Goal: Task Accomplishment & Management: Use online tool/utility

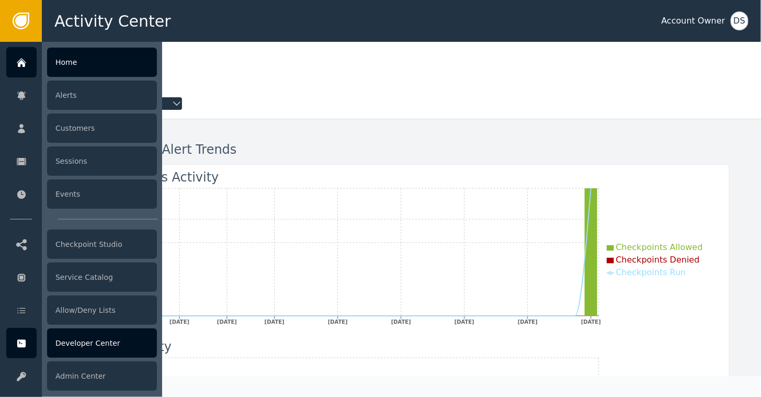
click at [76, 347] on div "Developer Center" at bounding box center [102, 342] width 110 height 29
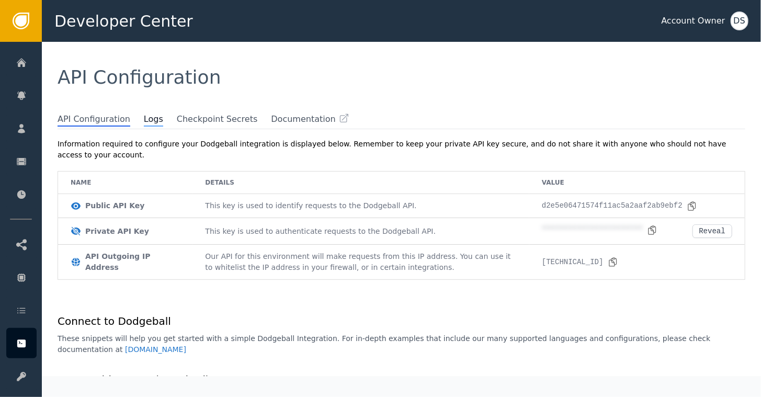
click at [144, 119] on span "Logs" at bounding box center [153, 120] width 19 height 14
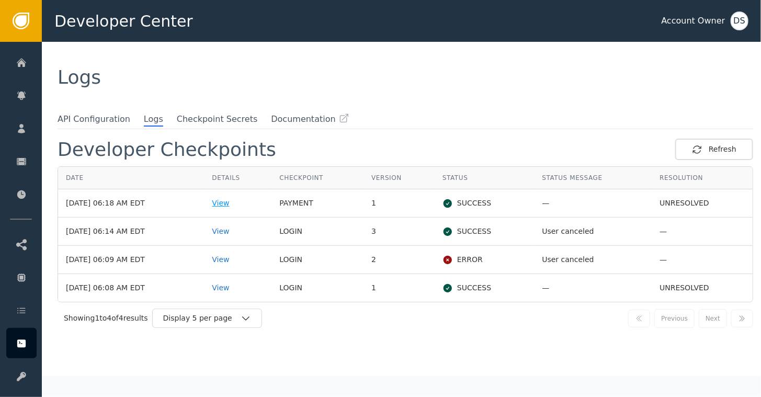
click at [233, 204] on div "View" at bounding box center [238, 203] width 52 height 11
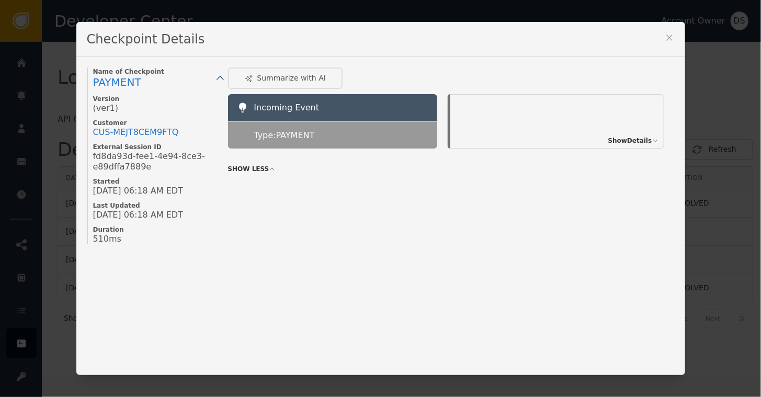
click at [624, 140] on span "Show Details" at bounding box center [630, 140] width 44 height 9
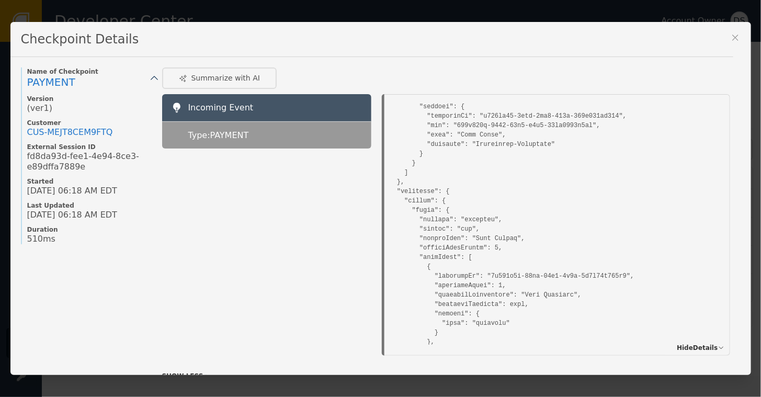
scroll to position [627, 0]
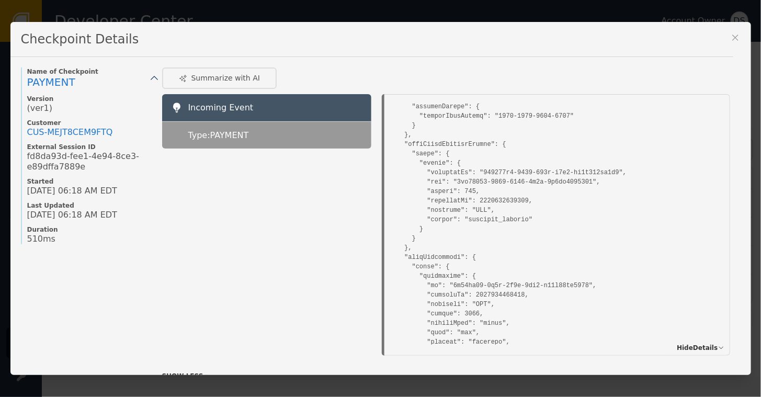
scroll to position [1379, 0]
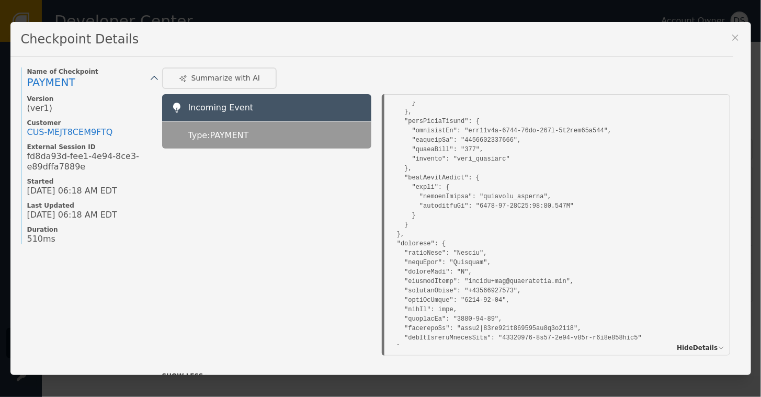
scroll to position [1431, 0]
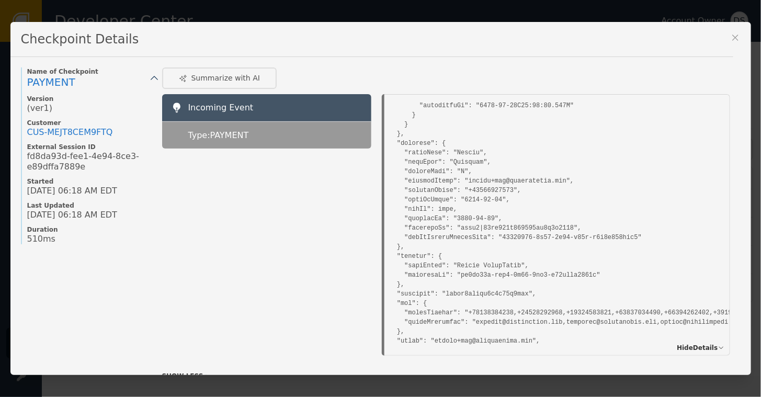
scroll to position [1536, 0]
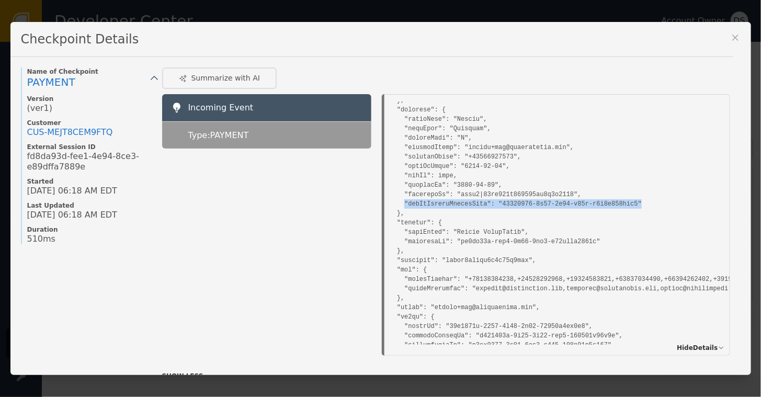
drag, startPoint x: 396, startPoint y: 199, endPoint x: 646, endPoint y: 202, distance: 250.4
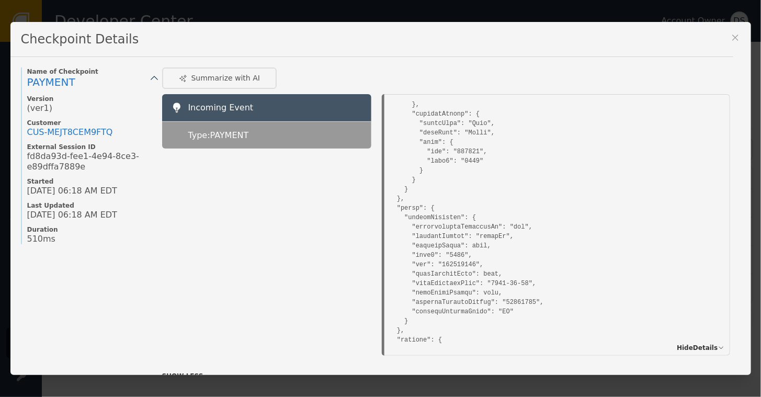
scroll to position [3522, 0]
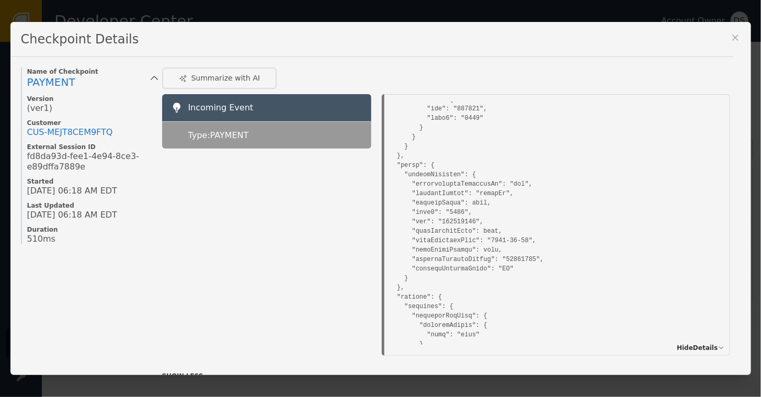
drag, startPoint x: 402, startPoint y: 221, endPoint x: 480, endPoint y: 219, distance: 77.9
drag, startPoint x: 480, startPoint y: 219, endPoint x: 429, endPoint y: 224, distance: 50.9
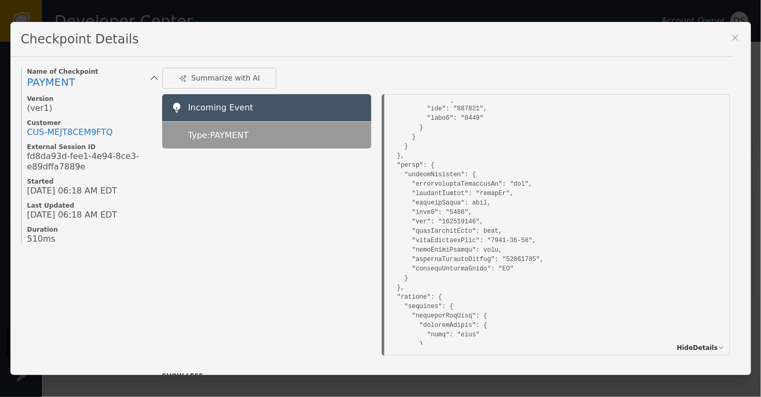
drag, startPoint x: 404, startPoint y: 218, endPoint x: 481, endPoint y: 224, distance: 77.6
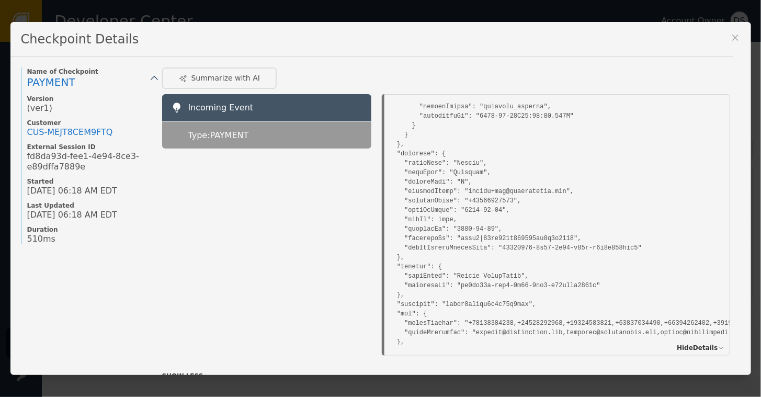
click at [21, 274] on div "Name of Checkpoint PAYMENT Version (ver 1 ) Customer CUS- MEJT8CEM9FTQ External…" at bounding box center [86, 238] width 131 height 342
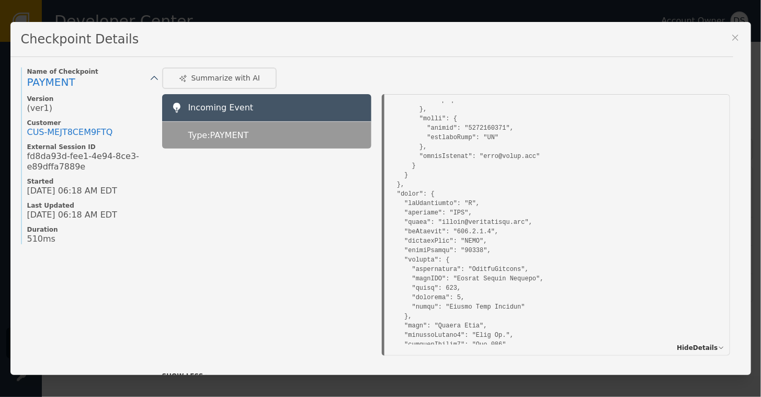
scroll to position [2590, 0]
drag, startPoint x: 441, startPoint y: 229, endPoint x: 481, endPoint y: 232, distance: 40.4
drag, startPoint x: 481, startPoint y: 232, endPoint x: 468, endPoint y: 228, distance: 13.7
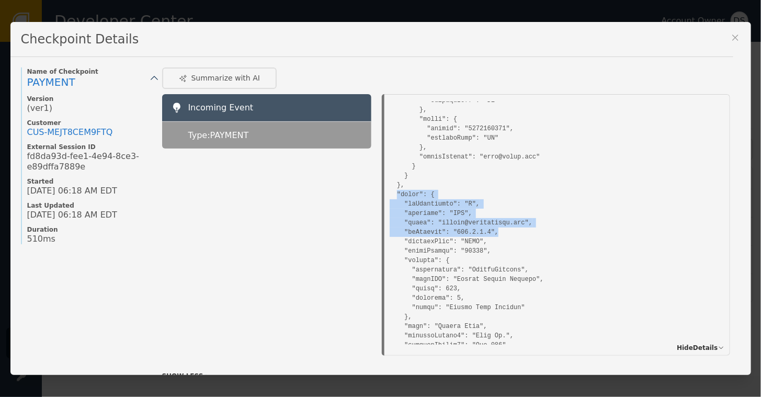
drag, startPoint x: 390, startPoint y: 192, endPoint x: 501, endPoint y: 227, distance: 116.1
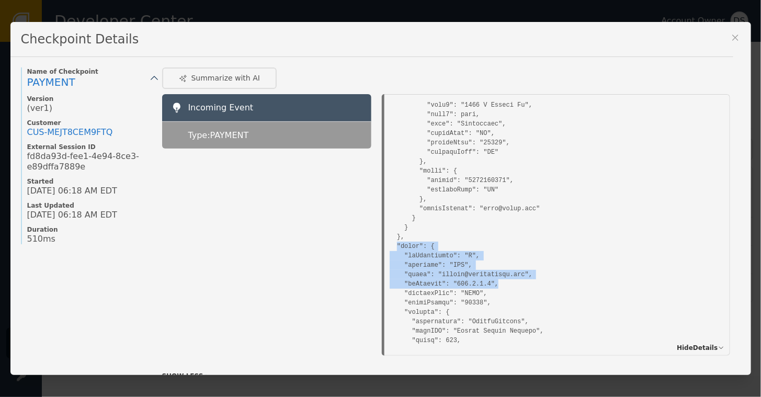
scroll to position [2537, 0]
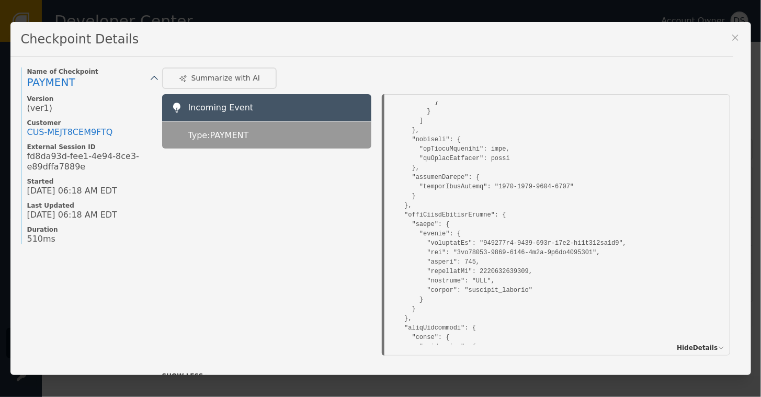
scroll to position [941, 0]
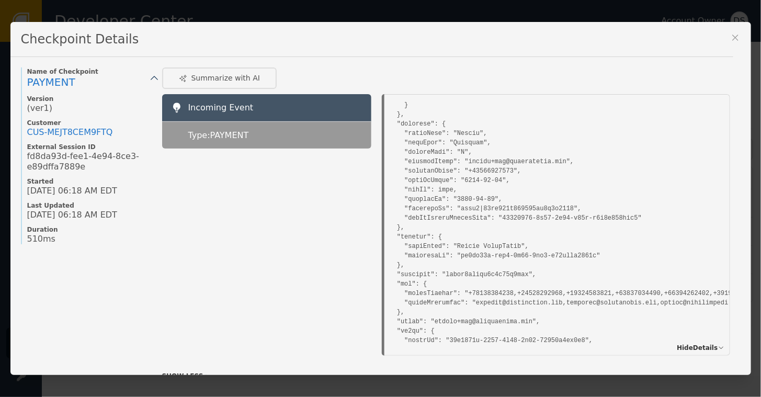
scroll to position [1516, 0]
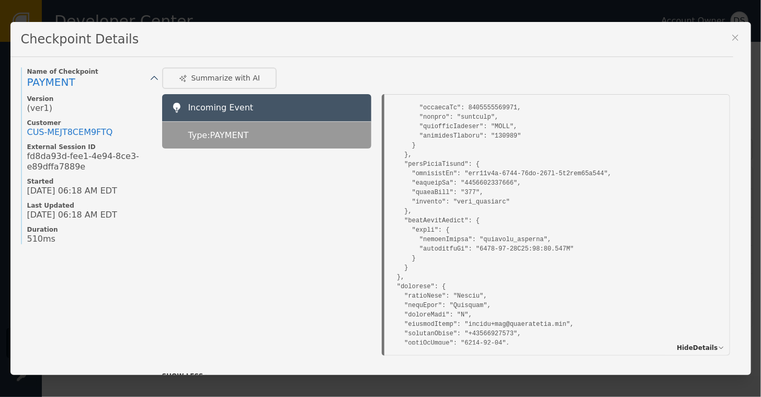
scroll to position [1464, 0]
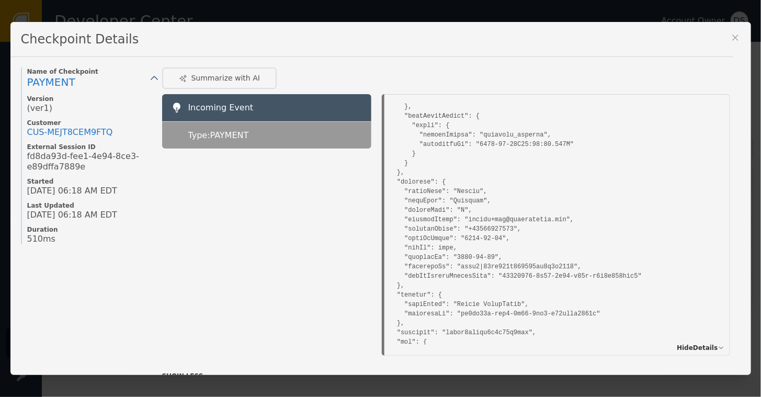
click at [176, 350] on div at bounding box center [266, 251] width 209 height 207
click at [734, 37] on icon at bounding box center [735, 37] width 10 height 10
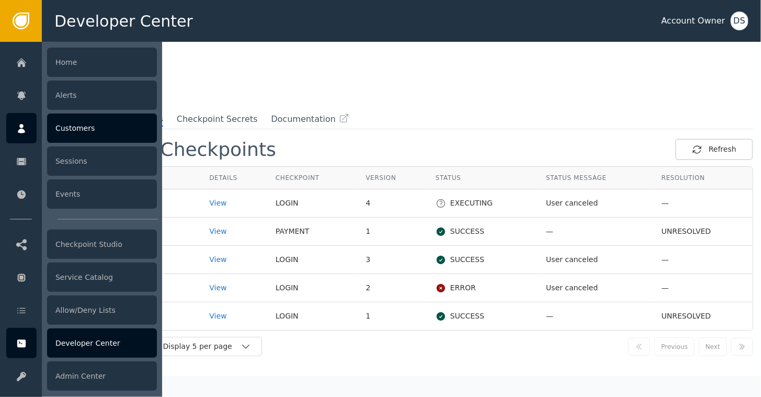
click at [75, 128] on div "Customers" at bounding box center [102, 127] width 110 height 29
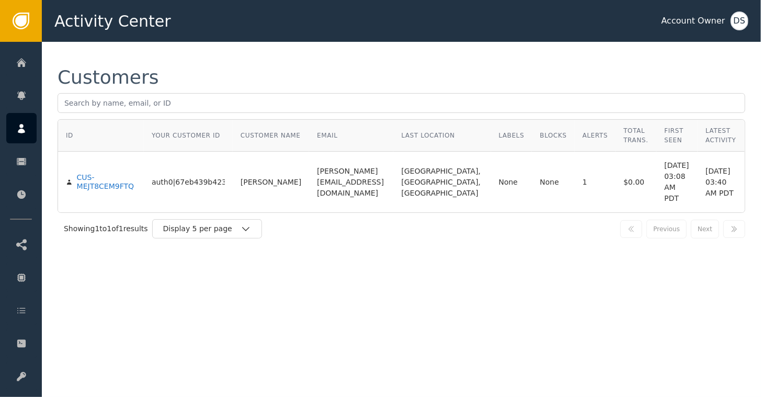
click at [358, 75] on div "Customers" at bounding box center [400, 77] width 687 height 19
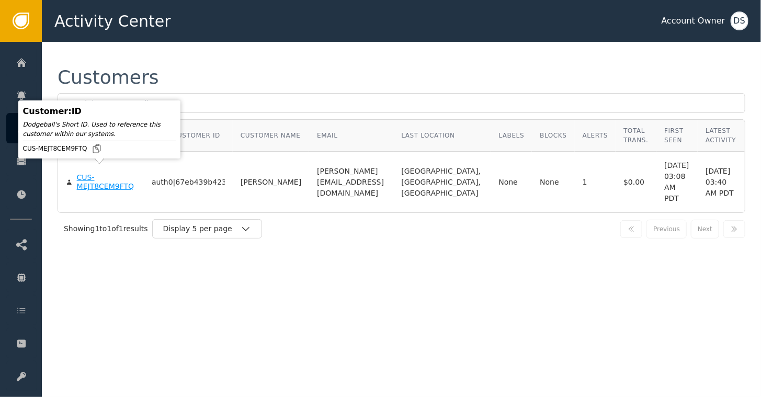
click at [87, 173] on div "CUS-MEJT8CEM9FTQ" at bounding box center [106, 182] width 59 height 18
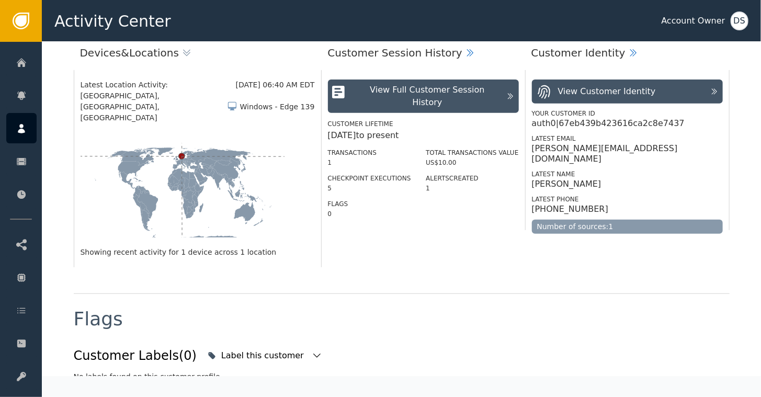
scroll to position [109, 0]
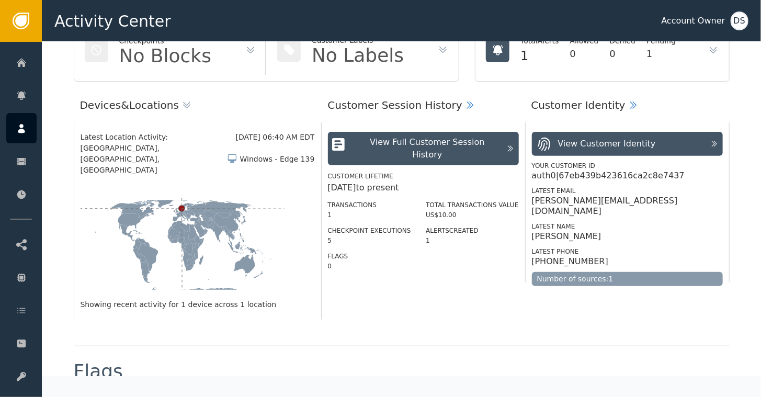
click at [628, 105] on icon at bounding box center [633, 105] width 10 height 10
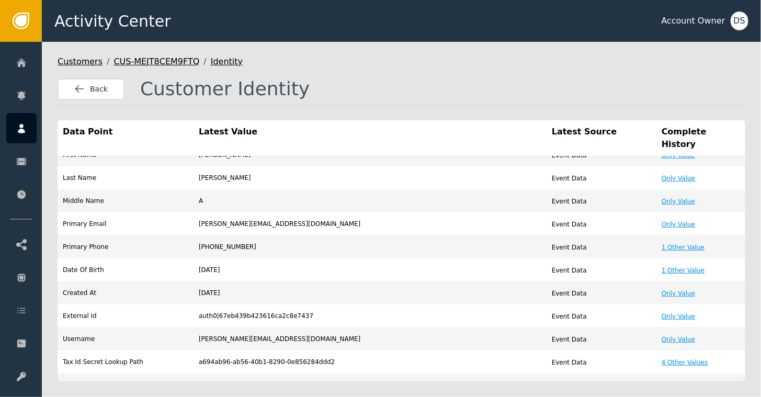
click at [15, 23] on icon at bounding box center [21, 21] width 17 height 17
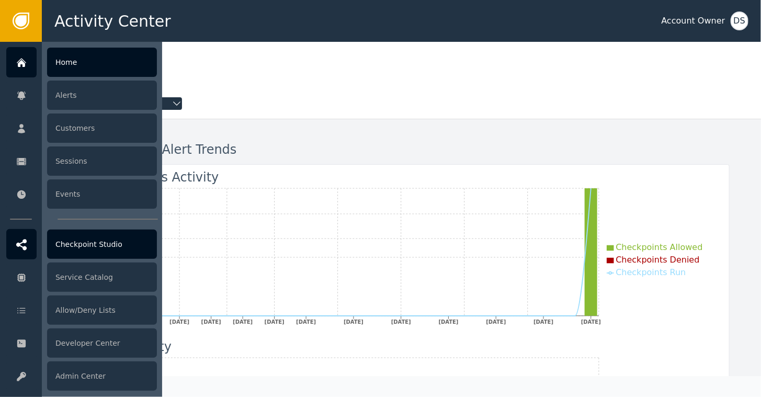
click at [75, 243] on div "Checkpoint Studio" at bounding box center [102, 243] width 110 height 29
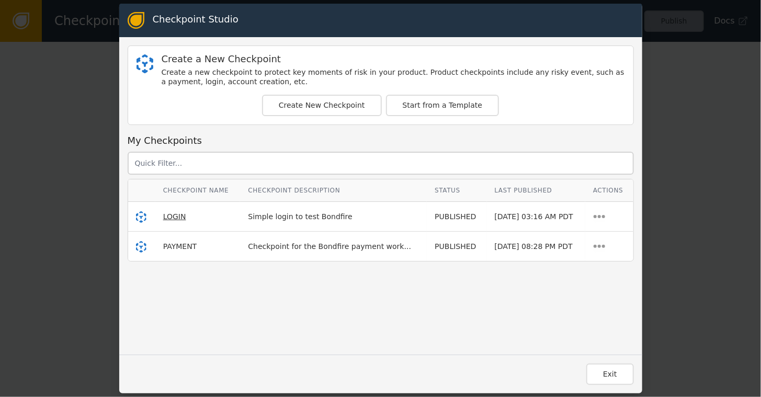
click at [165, 216] on span "LOGIN" at bounding box center [174, 216] width 23 height 8
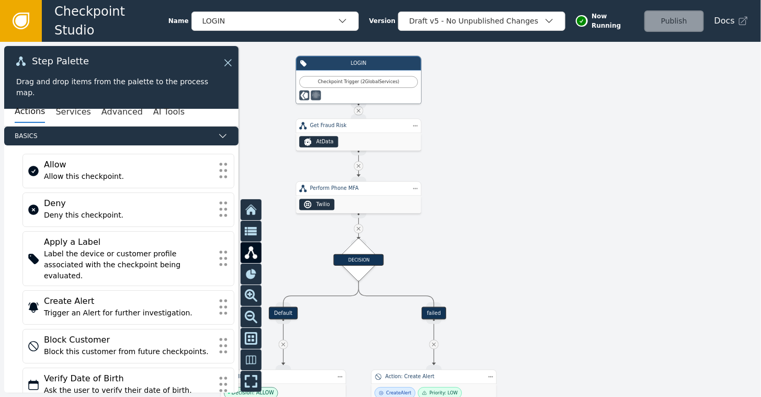
drag, startPoint x: 315, startPoint y: 239, endPoint x: 237, endPoint y: 231, distance: 78.4
click at [235, 232] on div "Target Handle for step Default Source Handle for step Target Handle for step fa…" at bounding box center [380, 219] width 761 height 355
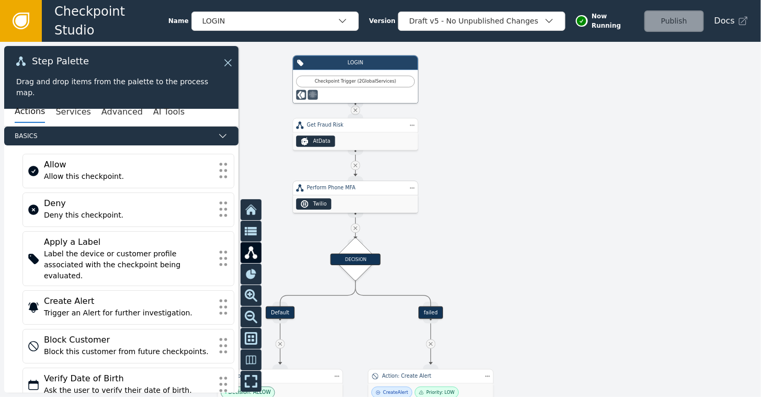
click at [353, 195] on div "Twilio" at bounding box center [355, 204] width 125 height 18
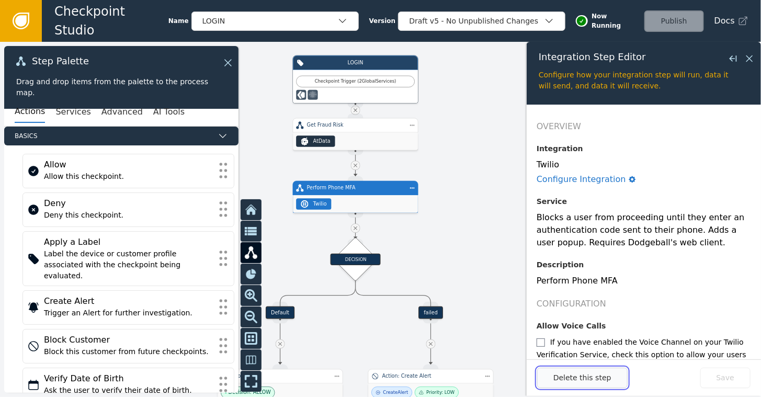
click at [569, 383] on button "Delete this step" at bounding box center [582, 377] width 90 height 20
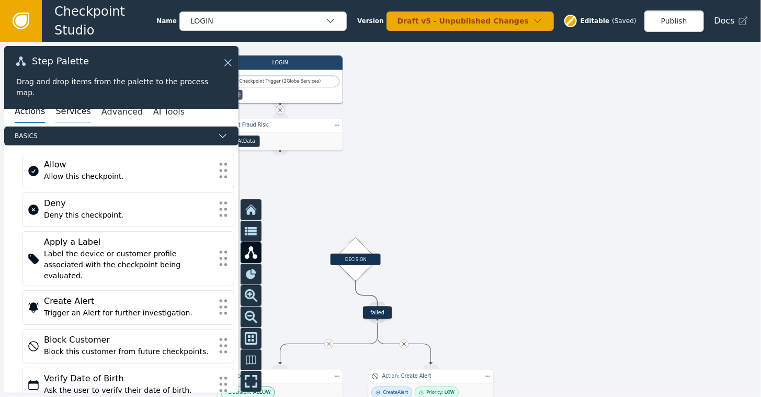
click at [67, 111] on button "Services" at bounding box center [72, 112] width 35 height 22
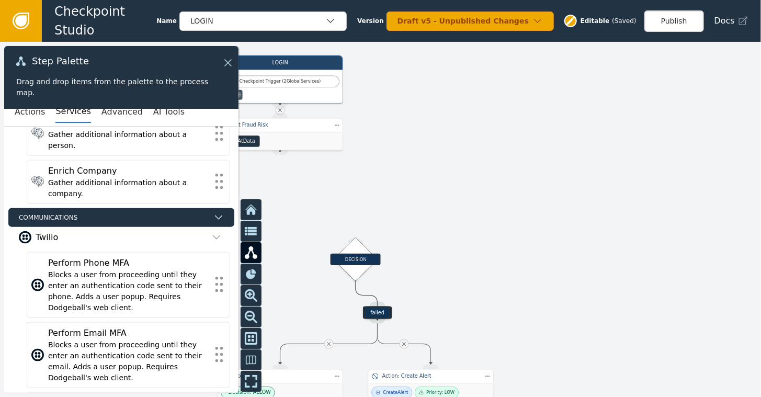
scroll to position [575, 0]
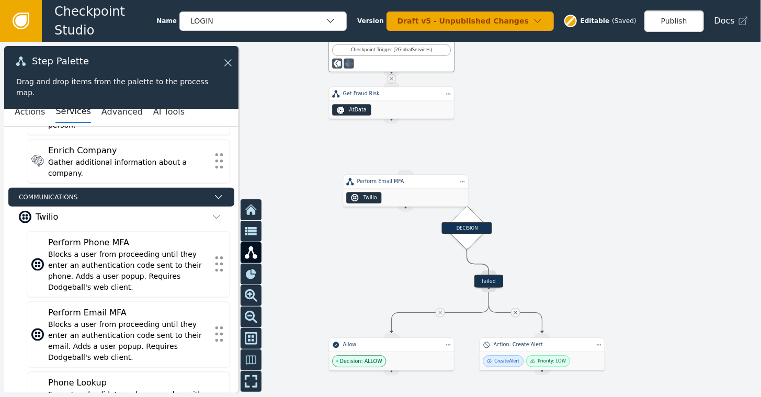
drag, startPoint x: 350, startPoint y: 176, endPoint x: 451, endPoint y: 143, distance: 106.1
click at [452, 143] on div at bounding box center [380, 219] width 761 height 355
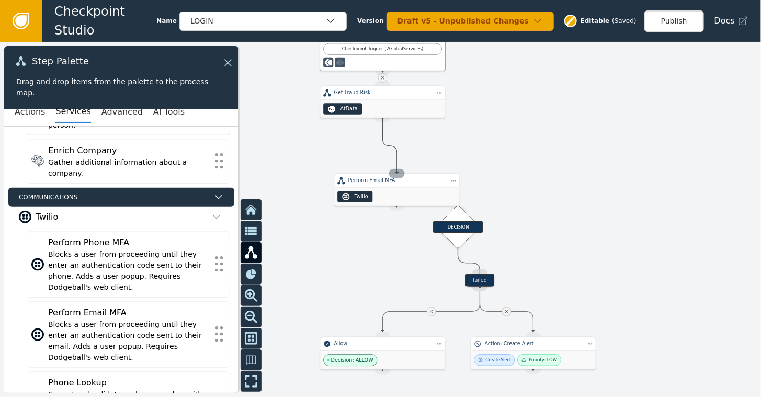
drag, startPoint x: 382, startPoint y: 117, endPoint x: 396, endPoint y: 174, distance: 58.2
click at [396, 174] on div "Target Handle for step Default Source Handle for step Target Handle for step fa…" at bounding box center [611, 129] width 456 height 213
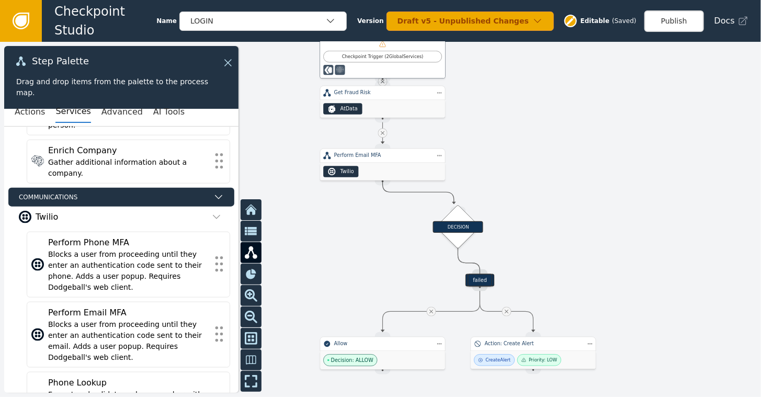
drag, startPoint x: 379, startPoint y: 180, endPoint x: 454, endPoint y: 204, distance: 78.0
click at [454, 204] on div "Target Handle for step Default Source Handle for step Target Handle for step fa…" at bounding box center [380, 219] width 761 height 355
drag, startPoint x: 455, startPoint y: 228, endPoint x: 377, endPoint y: 241, distance: 78.5
click at [377, 241] on div "DECISION" at bounding box center [384, 239] width 50 height 11
drag, startPoint x: 382, startPoint y: 179, endPoint x: 378, endPoint y: 224, distance: 45.6
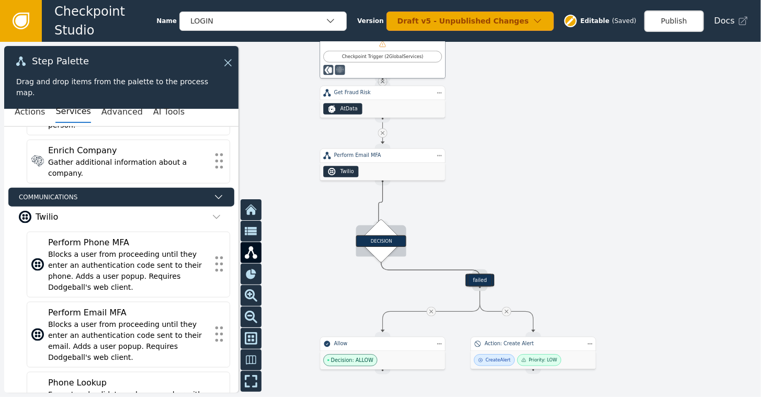
click at [383, 224] on div "Target Handle for step Default Source Handle for step Target Handle for step fa…" at bounding box center [611, 129] width 456 height 213
drag, startPoint x: 379, startPoint y: 185, endPoint x: 382, endPoint y: 226, distance: 41.3
click at [383, 226] on div "Target Handle for step Default Source Handle for step Target Handle for step fa…" at bounding box center [611, 129] width 456 height 213
click at [379, 229] on div "DECISION" at bounding box center [382, 234] width 31 height 31
drag, startPoint x: 383, startPoint y: 183, endPoint x: 378, endPoint y: 219, distance: 36.4
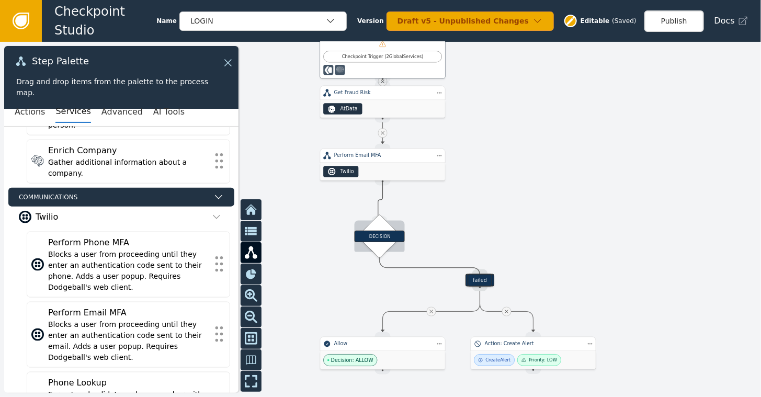
click at [383, 219] on div "Target Handle for step Default Source Handle for step Target Handle for step fa…" at bounding box center [611, 129] width 456 height 213
drag, startPoint x: 383, startPoint y: 229, endPoint x: 387, endPoint y: 224, distance: 6.7
click at [387, 224] on div "DECISION" at bounding box center [384, 231] width 31 height 31
drag, startPoint x: 384, startPoint y: 180, endPoint x: 385, endPoint y: 214, distance: 34.0
click at [385, 214] on div "Target Handle for step Default Source Handle for step Target Handle for step fa…" at bounding box center [611, 129] width 456 height 213
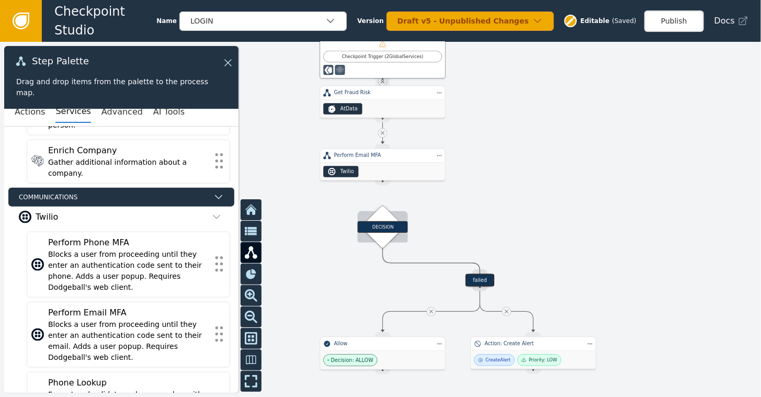
drag, startPoint x: 383, startPoint y: 223, endPoint x: 374, endPoint y: 216, distance: 10.9
click at [375, 216] on div "DECISION" at bounding box center [382, 226] width 31 height 31
drag, startPoint x: 371, startPoint y: 224, endPoint x: 377, endPoint y: 243, distance: 19.8
click at [377, 245] on div "DECISION" at bounding box center [384, 239] width 50 height 11
drag, startPoint x: 377, startPoint y: 181, endPoint x: 379, endPoint y: 232, distance: 51.3
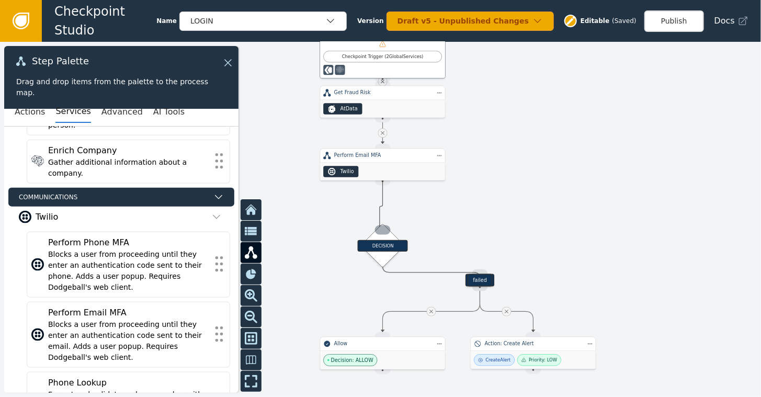
click at [383, 232] on div "Target Handle for step Default Source Handle for step Target Handle for step fa…" at bounding box center [611, 129] width 456 height 213
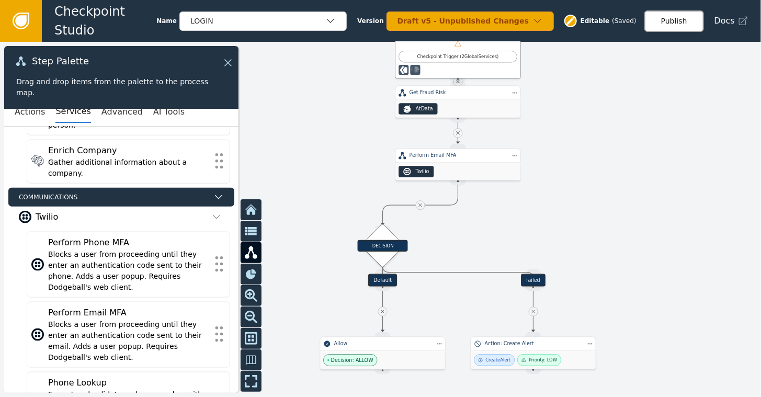
click at [676, 19] on button "Publish" at bounding box center [674, 20] width 60 height 21
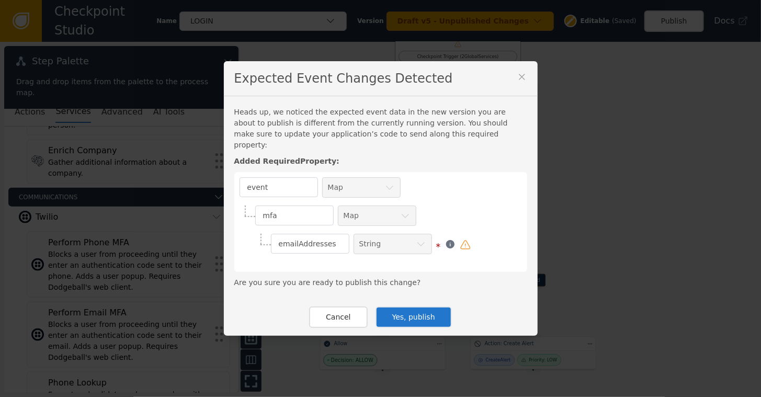
click at [399, 319] on button "Yes, publish" at bounding box center [413, 316] width 76 height 21
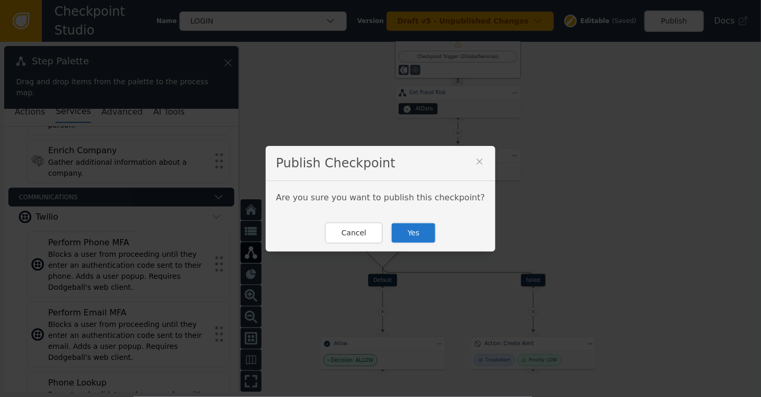
click at [410, 235] on button "Yes" at bounding box center [412, 232] width 45 height 21
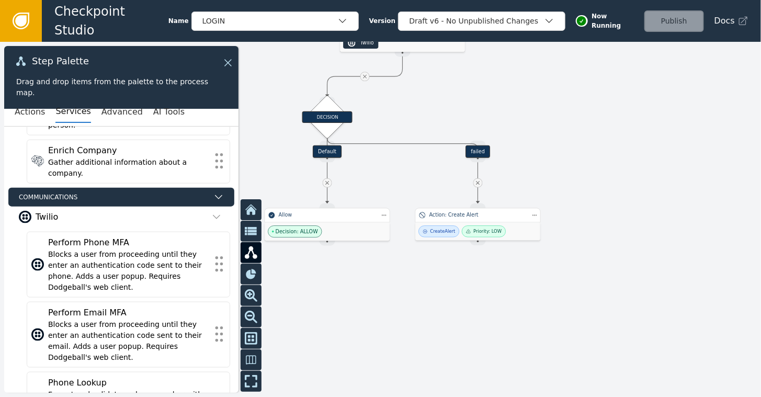
drag, startPoint x: 331, startPoint y: 170, endPoint x: 276, endPoint y: 42, distance: 140.0
click at [276, 42] on div at bounding box center [380, 219] width 761 height 355
click at [113, 112] on button "Advanced" at bounding box center [121, 112] width 41 height 22
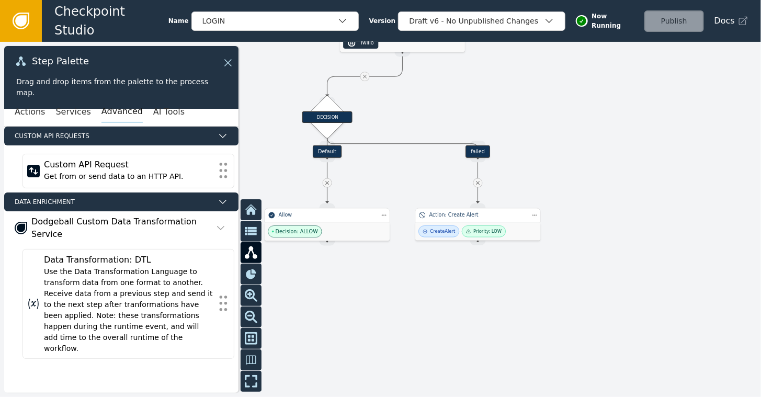
scroll to position [0, 0]
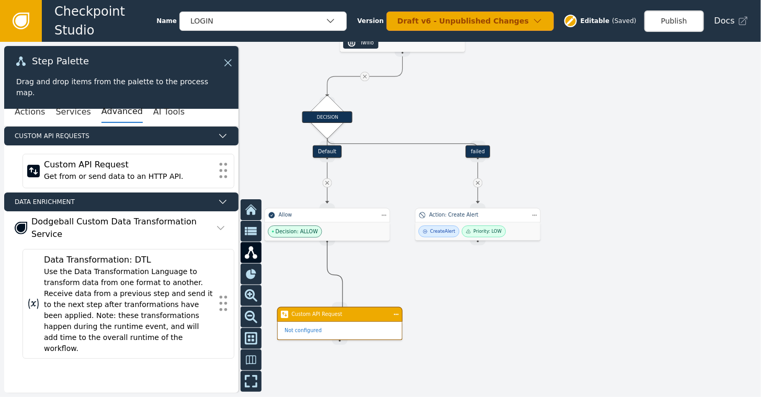
drag, startPoint x: 326, startPoint y: 244, endPoint x: 341, endPoint y: 309, distance: 67.6
click at [341, 107] on div "Target Handle for step Default Source Handle for step Target Handle for step fa…" at bounding box center [555, 0] width 456 height 213
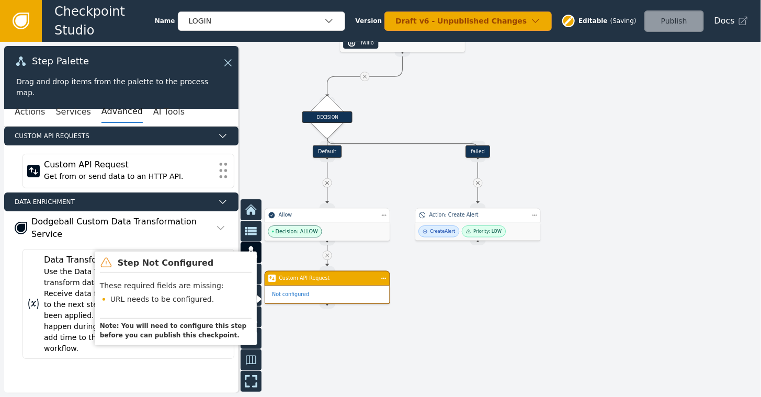
click at [313, 286] on div "Not configured" at bounding box center [327, 295] width 124 height 18
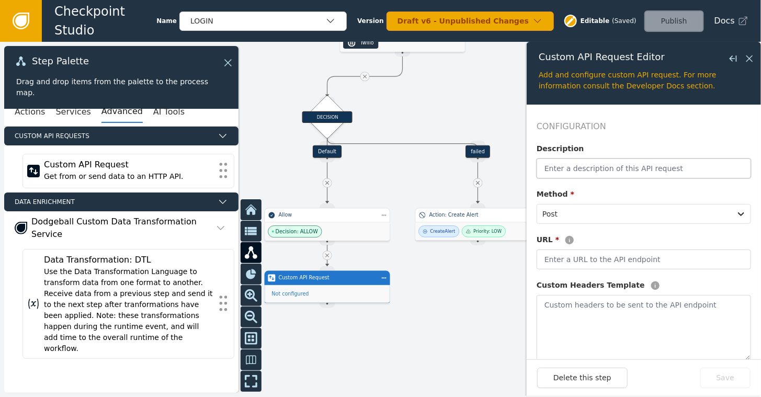
click at [602, 166] on input "text" at bounding box center [643, 168] width 214 height 20
click at [511, 274] on div at bounding box center [380, 219] width 761 height 355
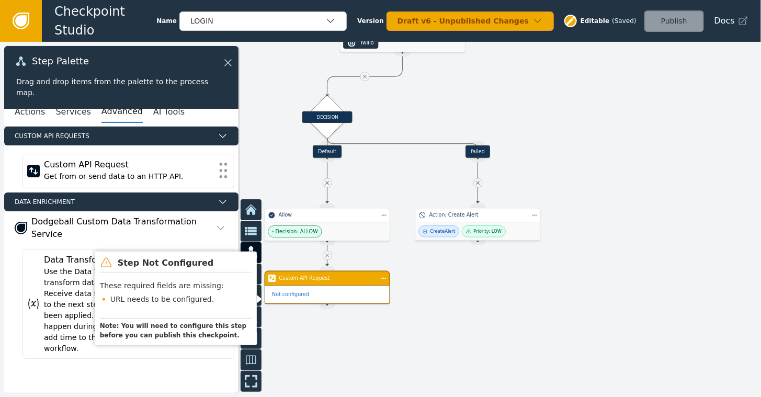
click at [297, 284] on div "Custom API Request" at bounding box center [326, 278] width 125 height 15
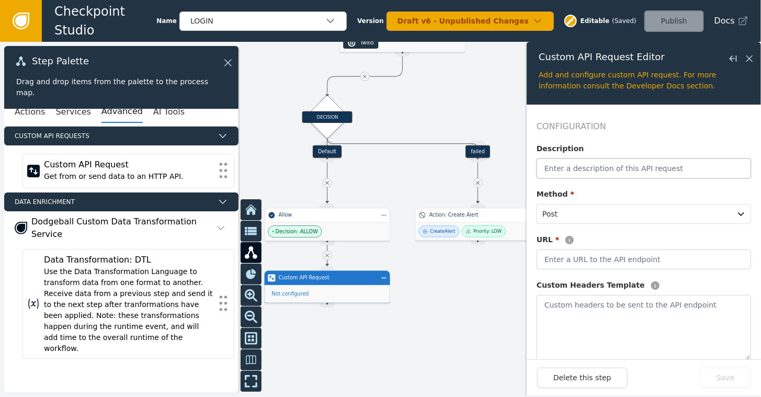
click at [576, 174] on input "text" at bounding box center [643, 168] width 214 height 20
type input "Call MLS to look up property"
type input "[URL][DOMAIN_NAME]"
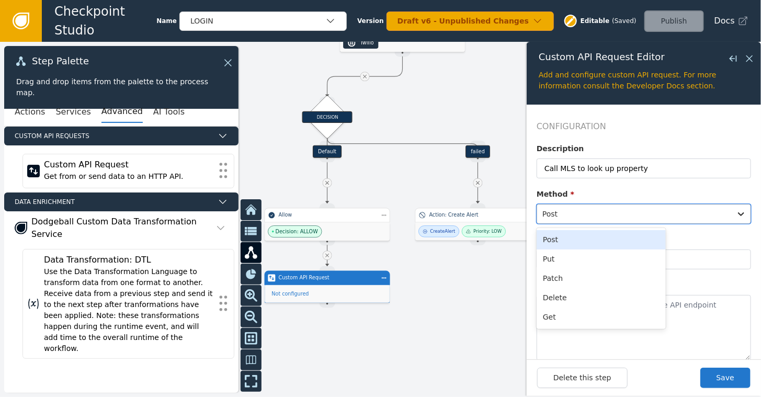
click at [638, 216] on div at bounding box center [633, 213] width 183 height 15
click at [559, 236] on div "Post" at bounding box center [600, 239] width 129 height 19
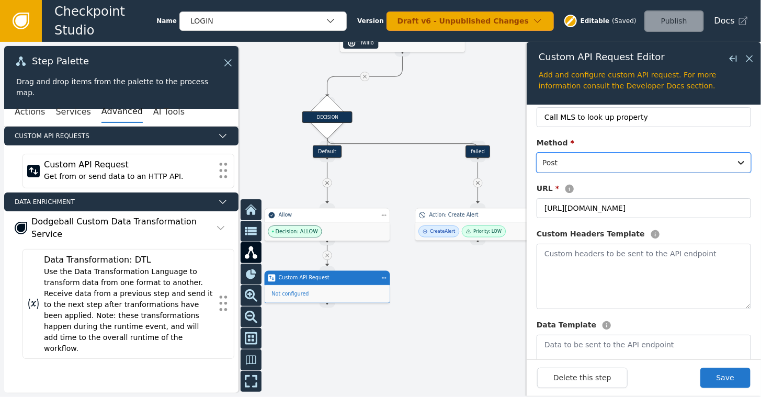
scroll to position [52, 0]
click at [749, 54] on icon at bounding box center [748, 58] width 11 height 11
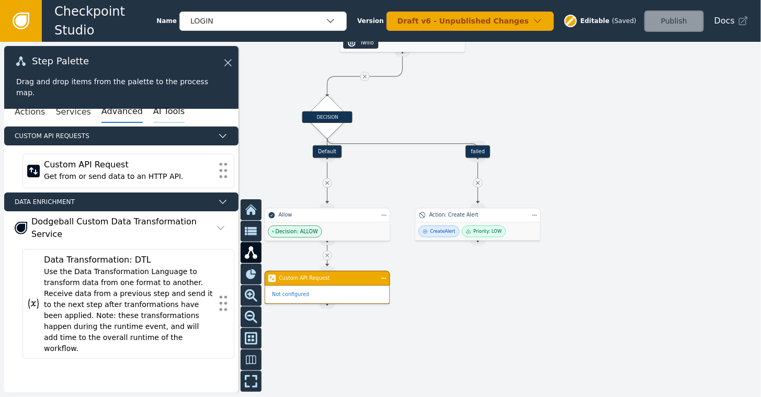
click at [153, 112] on button "AI Tools" at bounding box center [168, 112] width 31 height 22
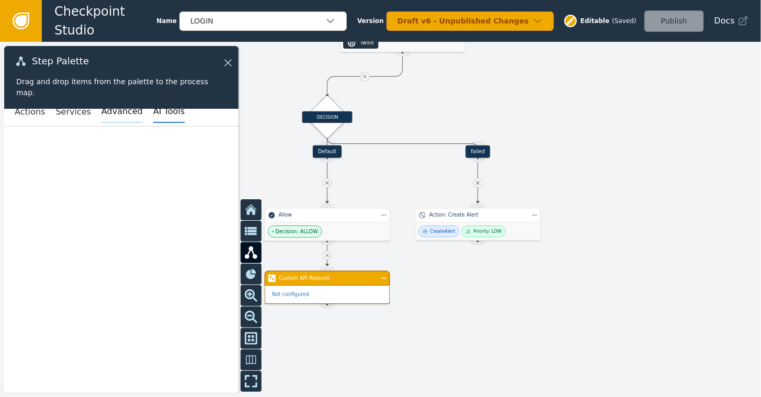
click at [101, 112] on button "Advanced" at bounding box center [121, 112] width 41 height 22
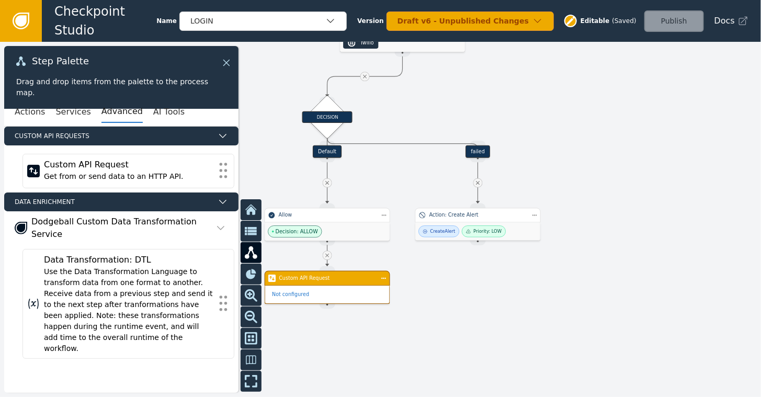
click at [228, 60] on icon at bounding box center [226, 63] width 6 height 6
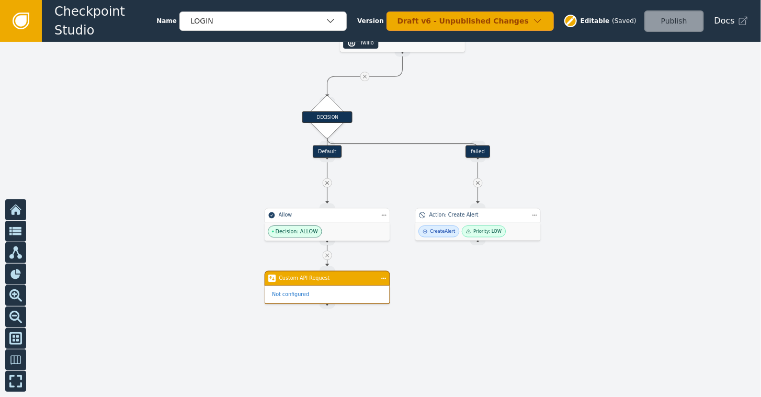
click at [17, 23] on icon at bounding box center [20, 20] width 11 height 11
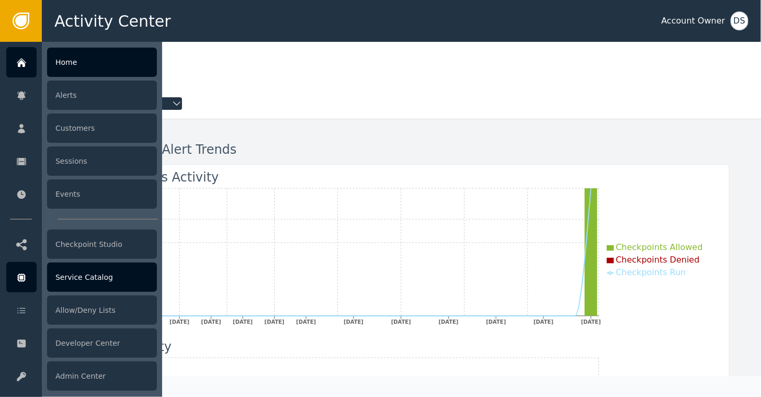
click at [82, 279] on div "Service Catalog" at bounding box center [102, 276] width 110 height 29
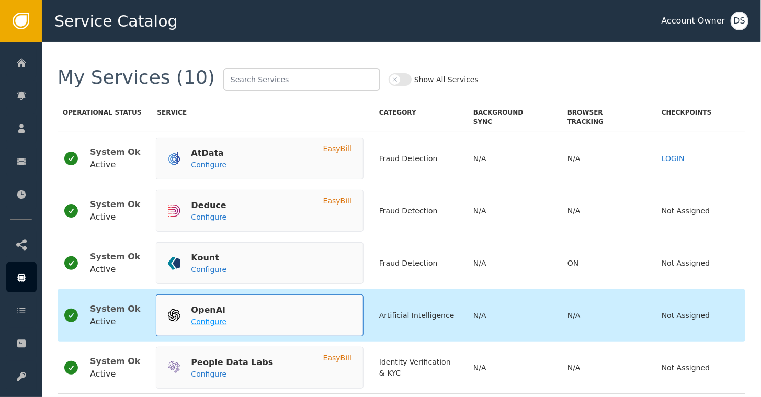
click at [203, 326] on div "OpenAI Configure" at bounding box center [197, 315] width 59 height 30
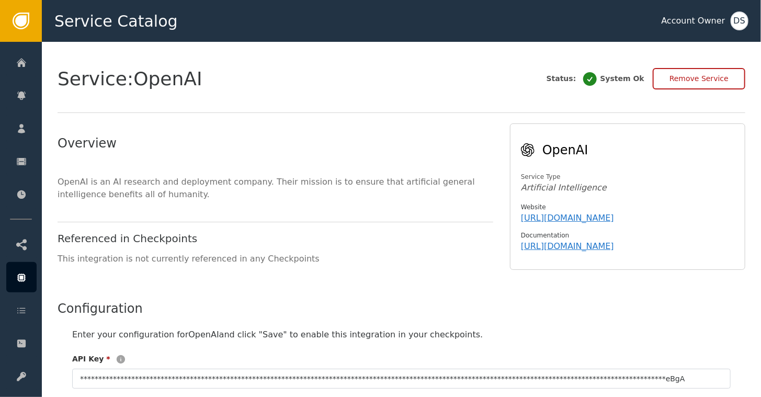
click at [734, 16] on div "DS" at bounding box center [739, 20] width 18 height 19
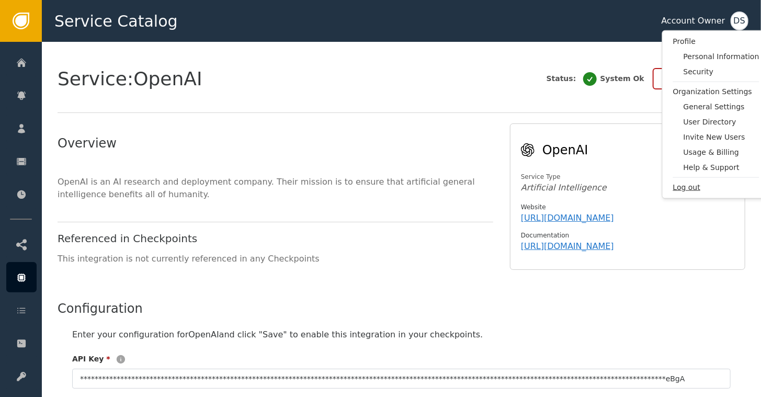
click at [678, 187] on span "Log out" at bounding box center [716, 187] width 86 height 11
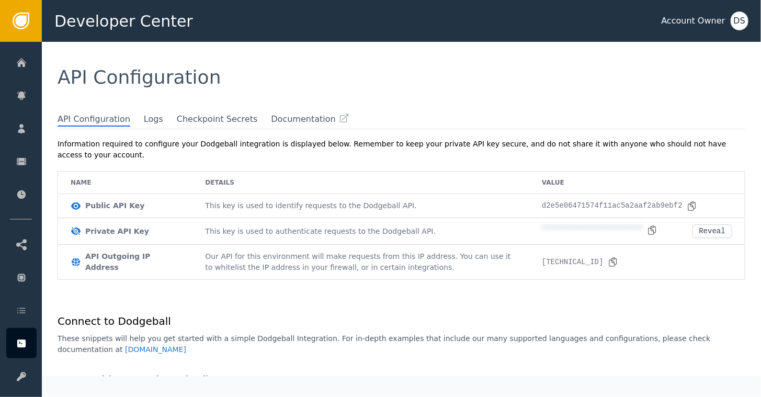
scroll to position [1045, 0]
